Goal: Information Seeking & Learning: Learn about a topic

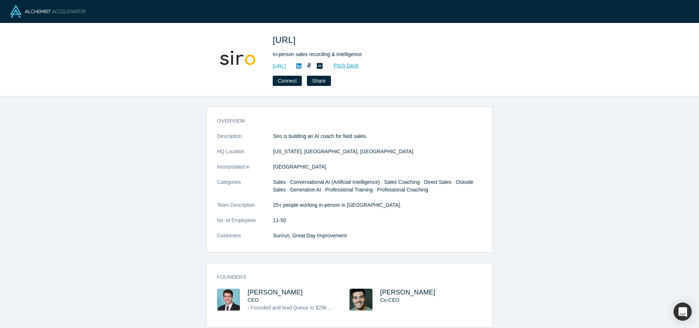
scroll to position [9, 0]
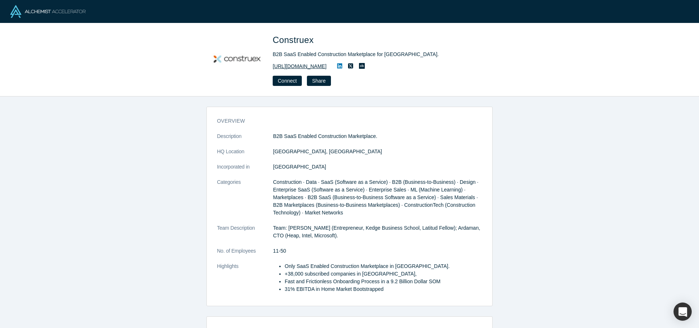
click at [303, 68] on link "https://construex.com.mx/" at bounding box center [300, 67] width 54 height 8
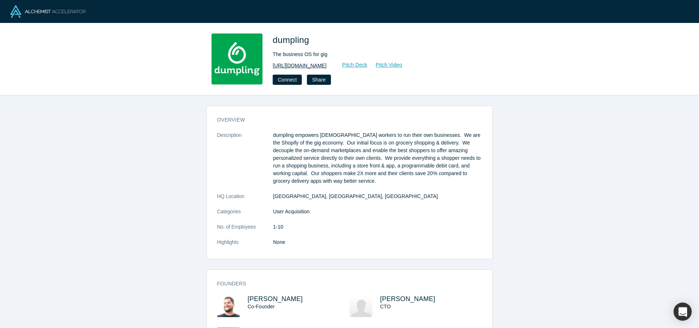
click at [298, 64] on link "[URL][DOMAIN_NAME]" at bounding box center [300, 66] width 54 height 8
